Goal: Task Accomplishment & Management: Manage account settings

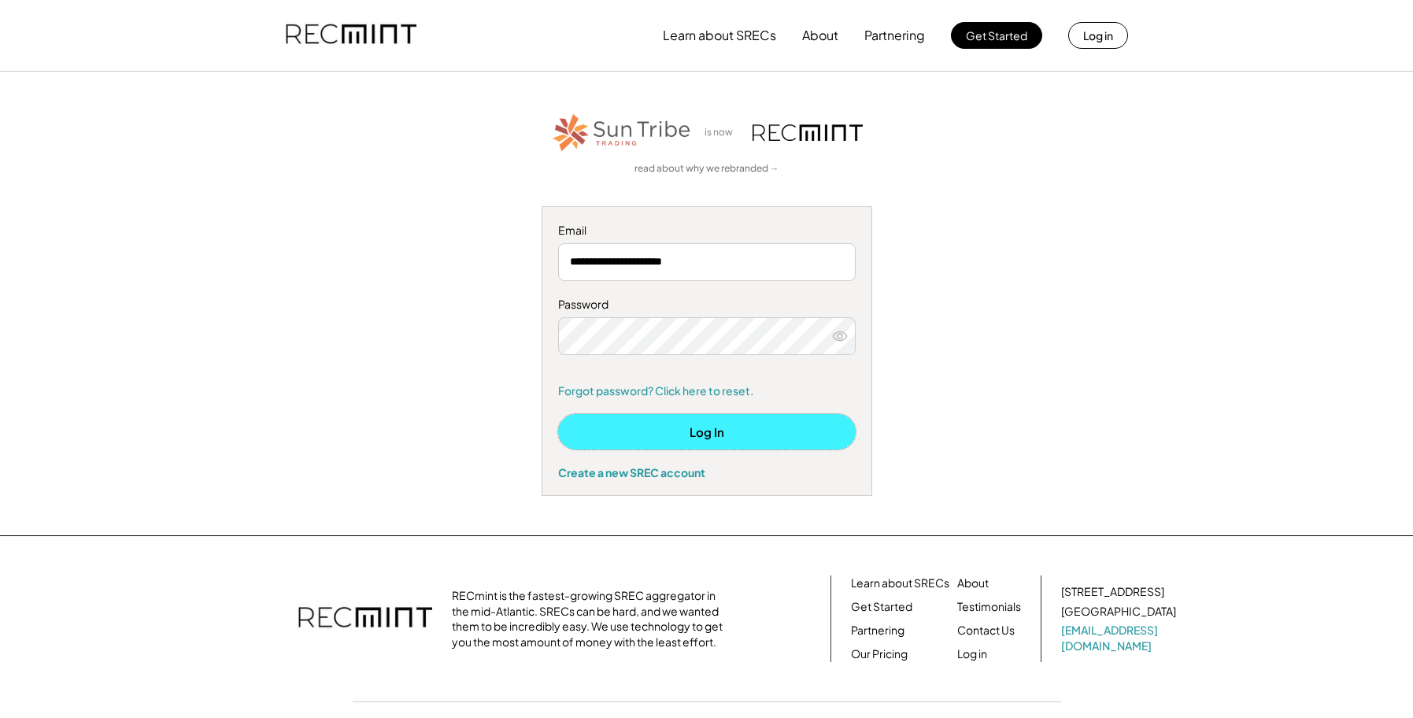
click at [696, 434] on button "Log In" at bounding box center [706, 431] width 297 height 35
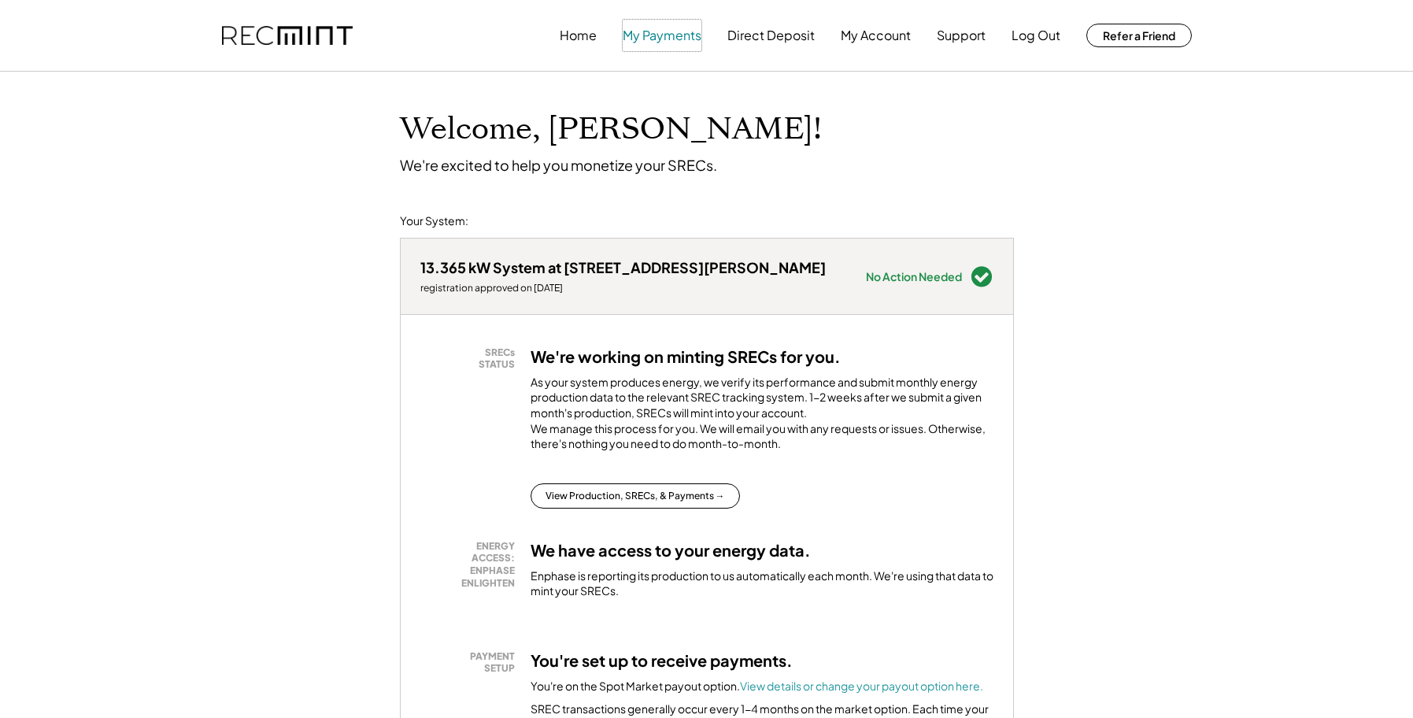
click at [649, 35] on button "My Payments" at bounding box center [661, 35] width 79 height 31
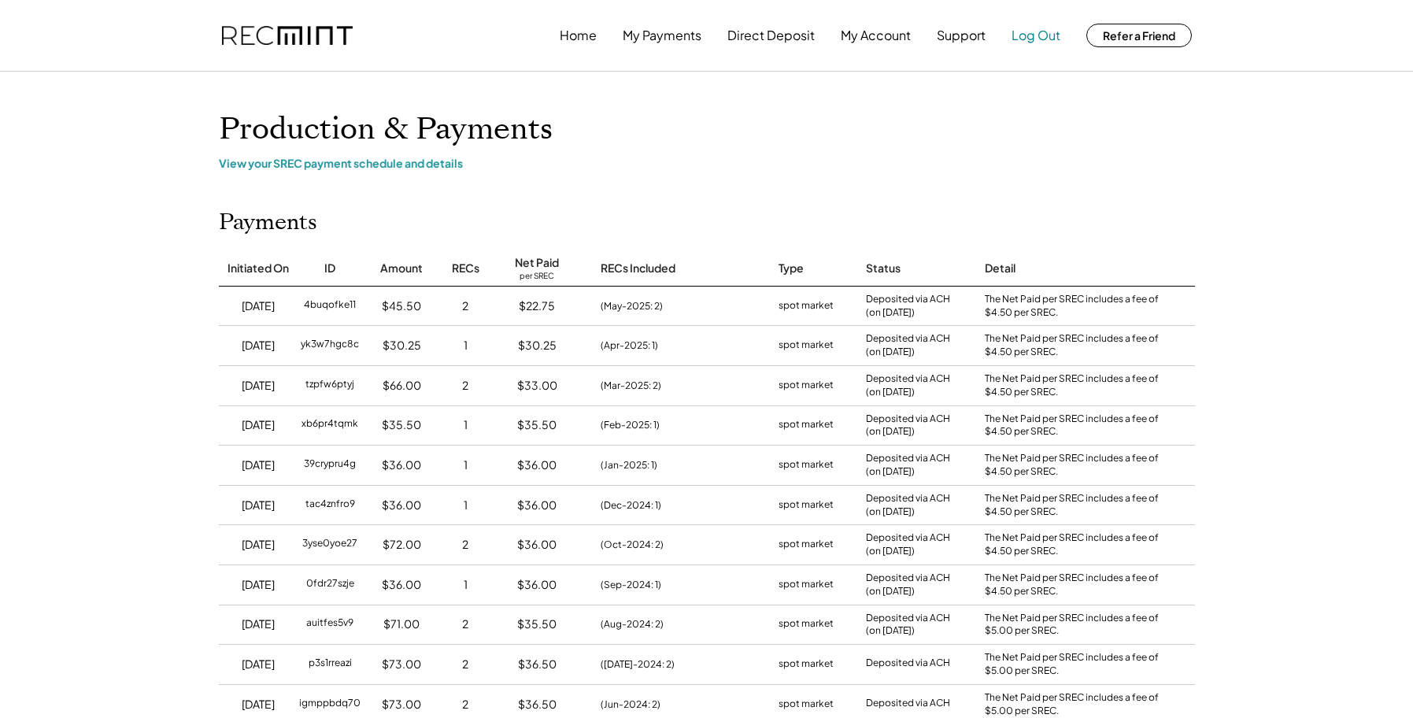
click at [1041, 37] on button "Log Out" at bounding box center [1035, 35] width 49 height 31
